Goal: Information Seeking & Learning: Learn about a topic

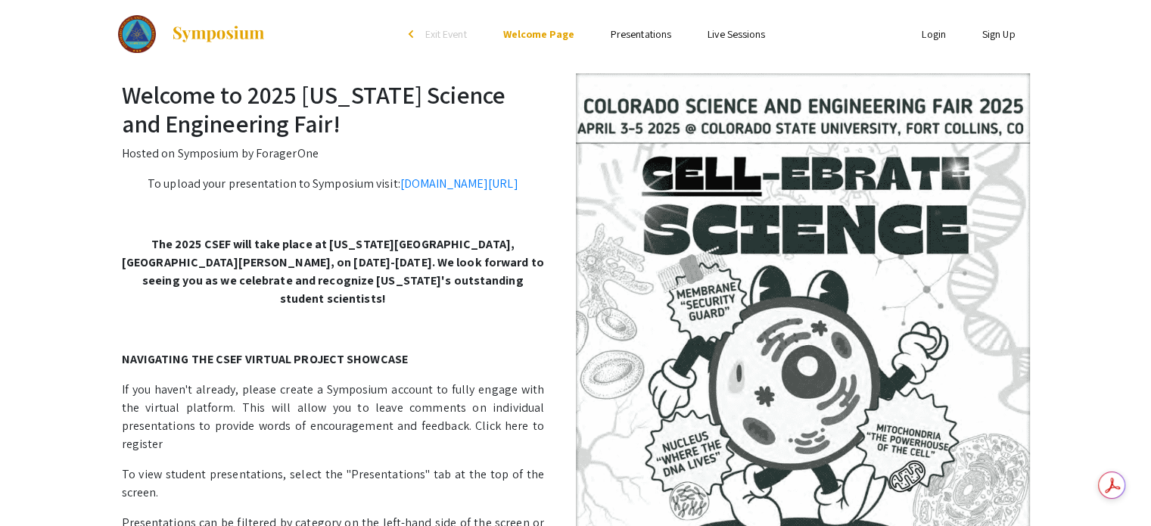
click at [633, 37] on link "Presentations" at bounding box center [640, 34] width 61 height 14
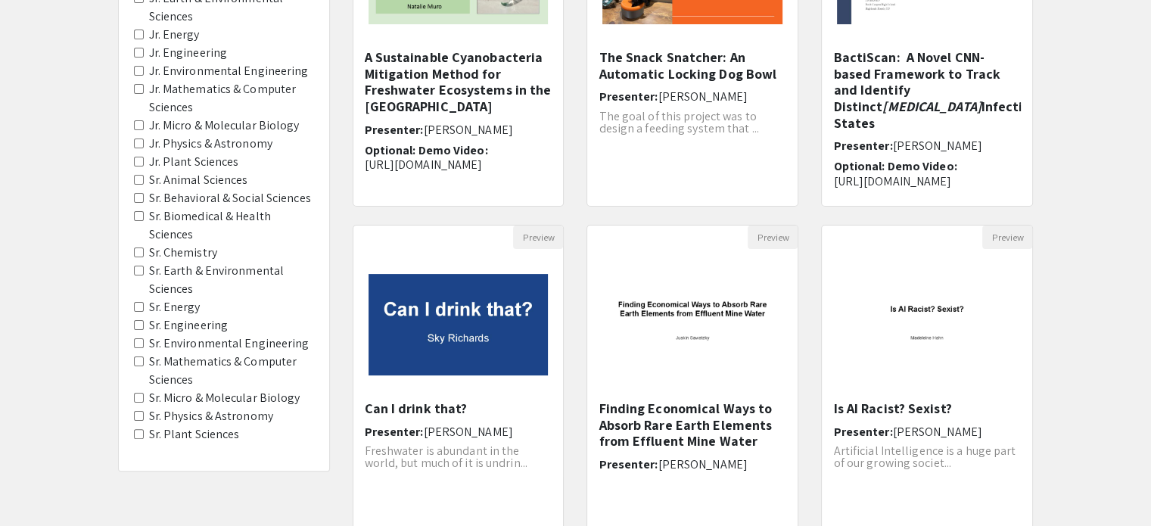
scroll to position [303, 0]
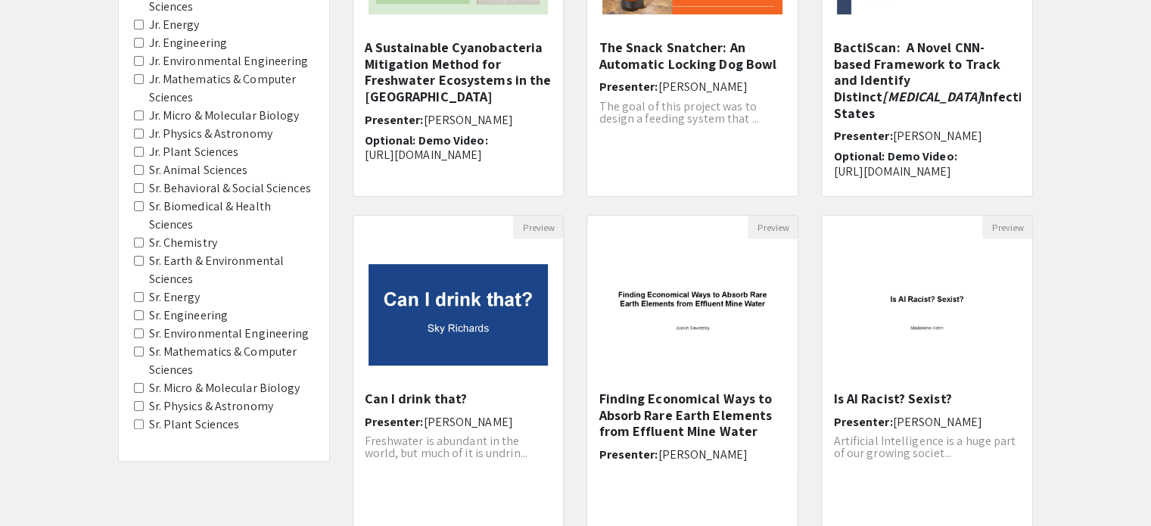
click at [138, 238] on Chemistry "Sr. Chemistry" at bounding box center [139, 243] width 10 height 10
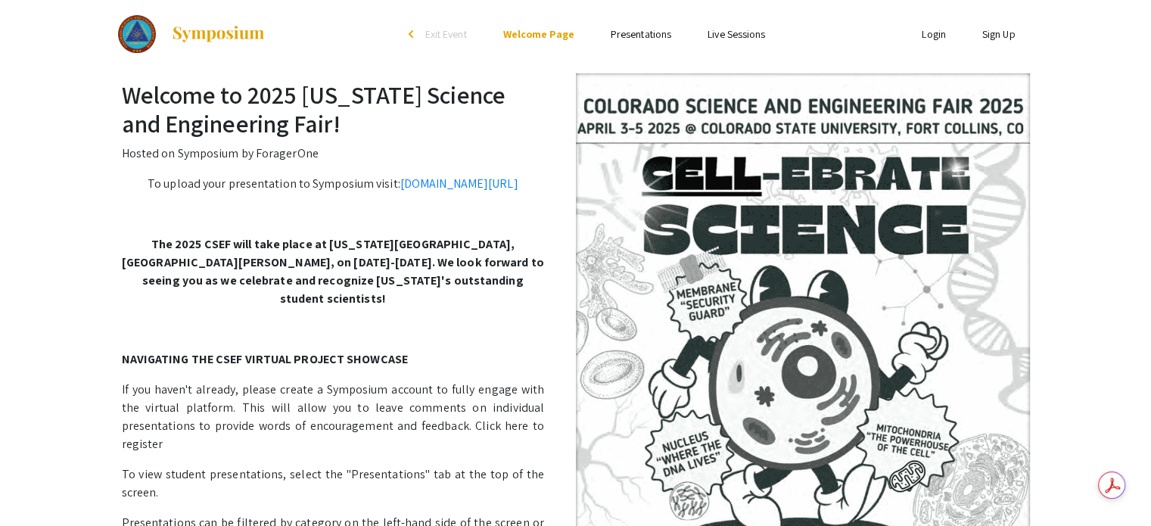
click at [638, 39] on link "Presentations" at bounding box center [640, 34] width 61 height 14
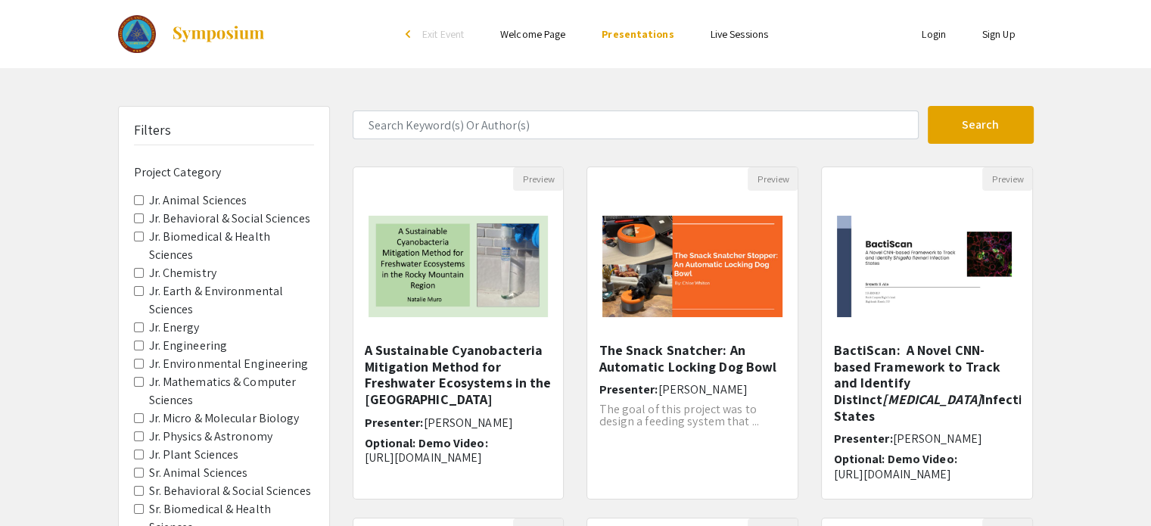
click at [135, 449] on Sciences "Jr. Plant Sciences" at bounding box center [139, 454] width 10 height 10
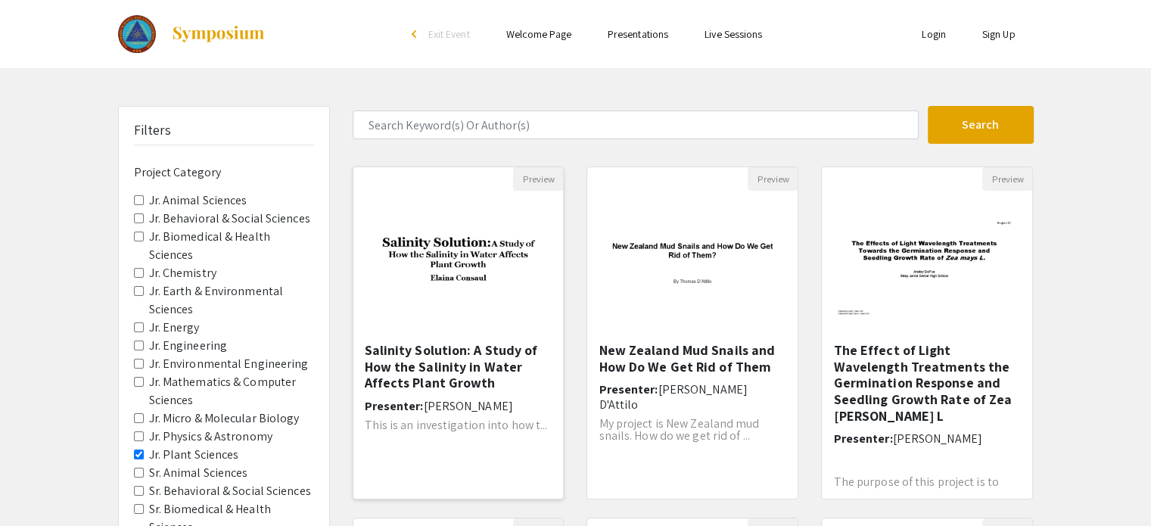
click at [452, 373] on h5 "Salinity Solution: A Study of How the Salinity in Water Affects Plant Growth" at bounding box center [459, 366] width 188 height 49
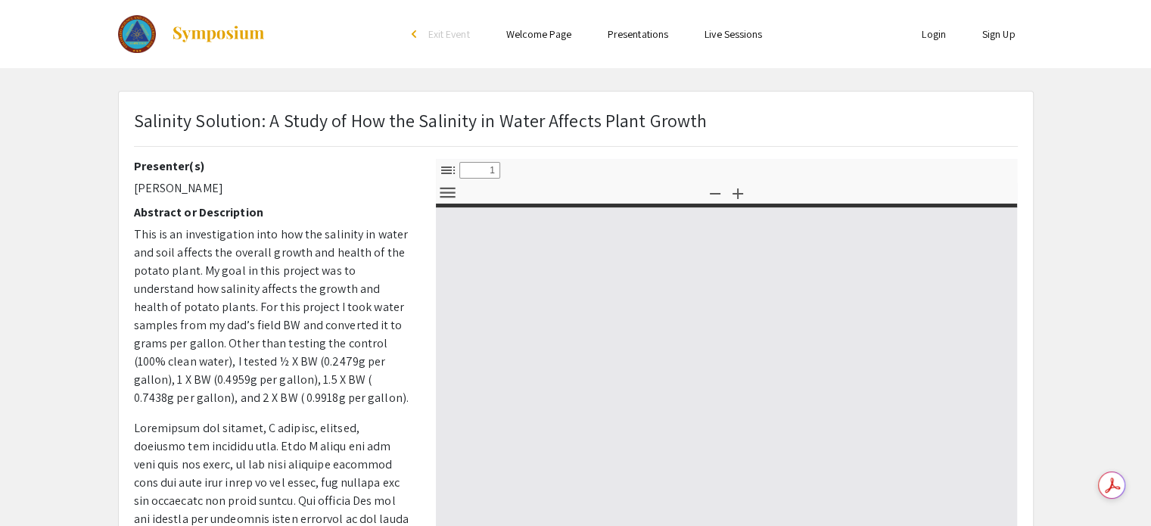
select select "custom"
type input "0"
select select "custom"
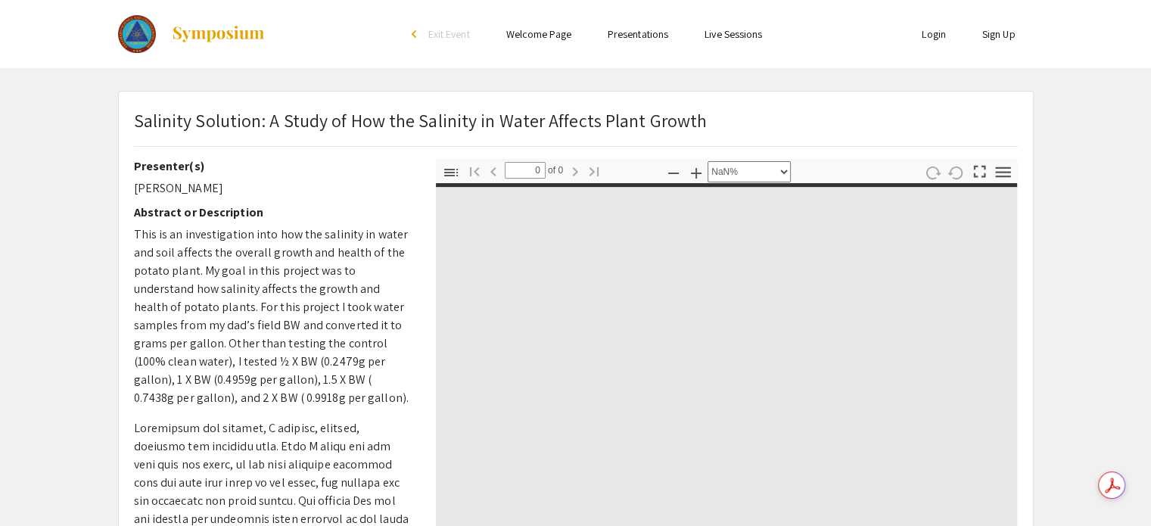
type input "1"
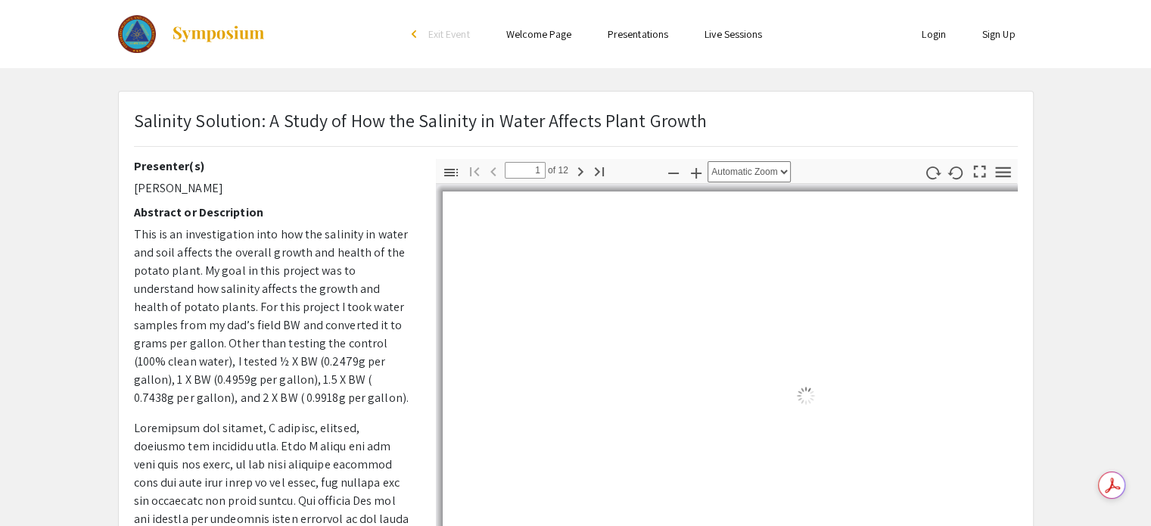
select select "auto"
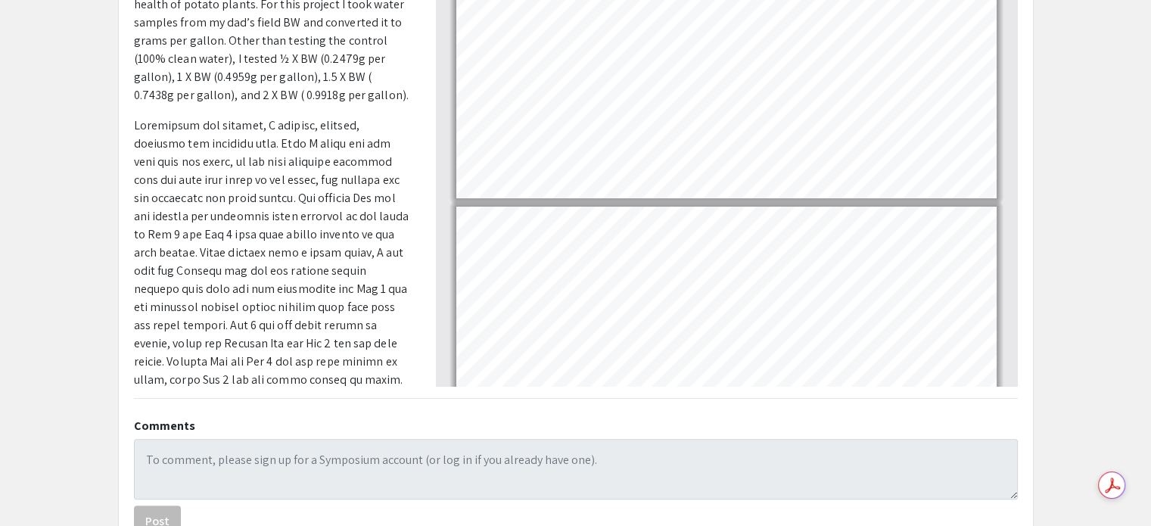
scroll to position [1, 0]
type input "1"
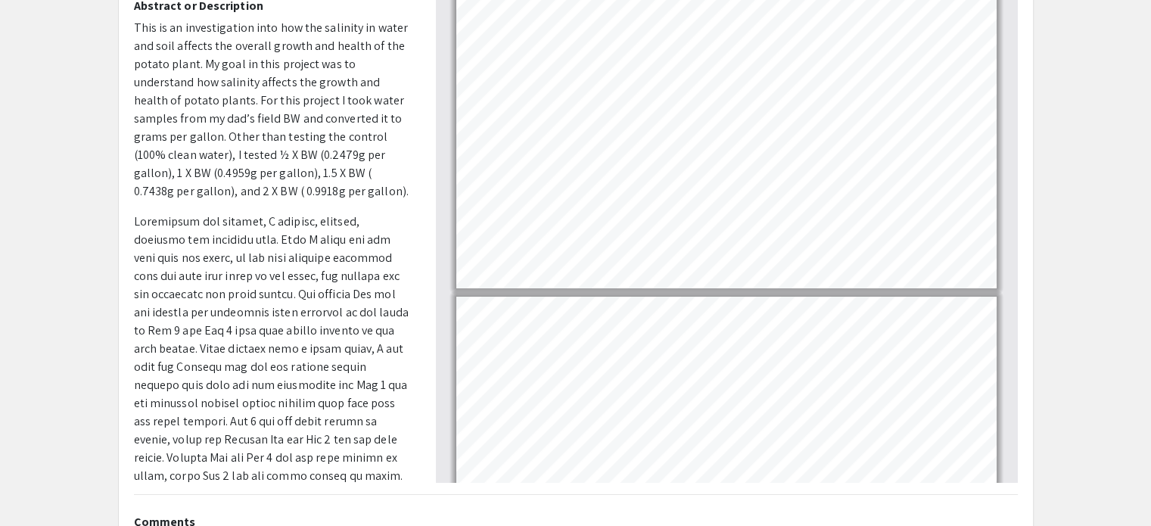
scroll to position [0, 0]
